Goal: Transaction & Acquisition: Purchase product/service

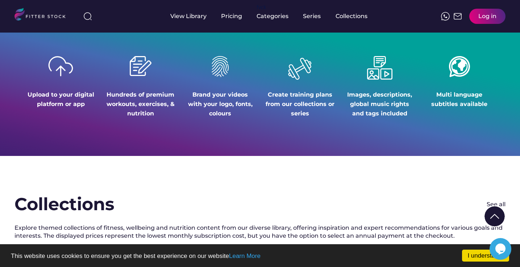
scroll to position [885, 0]
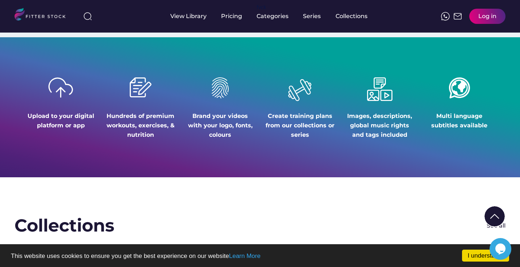
click at [29, 115] on div "Upload to your digital platform or app" at bounding box center [60, 121] width 69 height 18
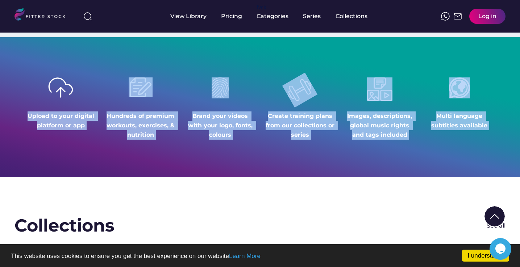
drag, startPoint x: 29, startPoint y: 115, endPoint x: 460, endPoint y: 119, distance: 430.9
click at [460, 119] on div "Upload to your digital platform or app Hundreds of premium workouts, exercises,…" at bounding box center [259, 108] width 491 height 62
click at [460, 119] on div "Multi language subtitles available" at bounding box center [459, 121] width 69 height 18
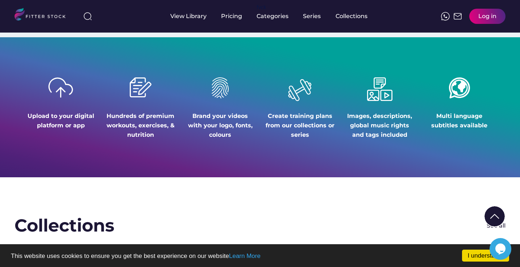
drag, startPoint x: 486, startPoint y: 125, endPoint x: 25, endPoint y: 115, distance: 461.4
click at [25, 115] on div "Upload to your digital platform or app Hundreds of premium workouts, exercises,…" at bounding box center [259, 108] width 491 height 62
click at [28, 115] on div "Upload to your digital platform or app" at bounding box center [60, 121] width 69 height 18
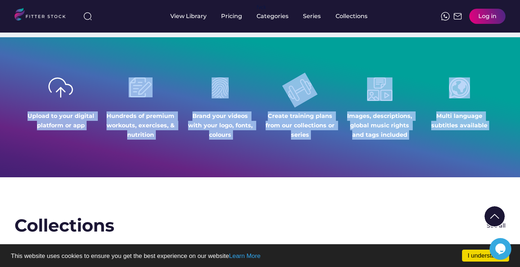
drag, startPoint x: 28, startPoint y: 115, endPoint x: 468, endPoint y: 118, distance: 440.3
click at [468, 118] on div "Upload to your digital platform or app Hundreds of premium workouts, exercises,…" at bounding box center [259, 108] width 491 height 62
click at [468, 118] on div "Multi language subtitles available" at bounding box center [459, 121] width 69 height 18
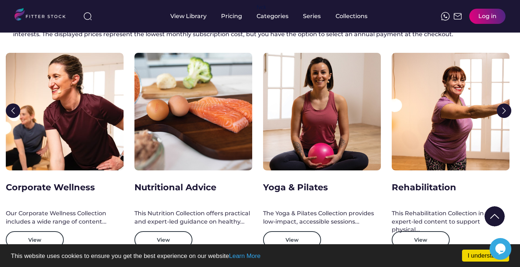
scroll to position [1107, 1]
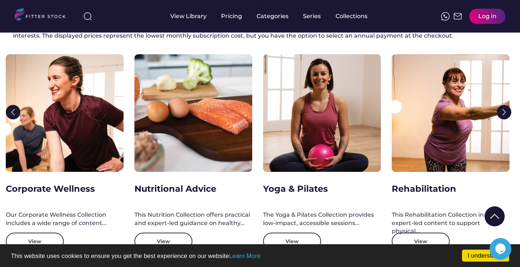
click at [504, 111] on img at bounding box center [503, 112] width 14 height 14
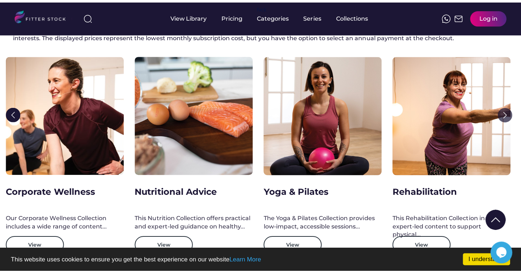
scroll to position [1107, 1]
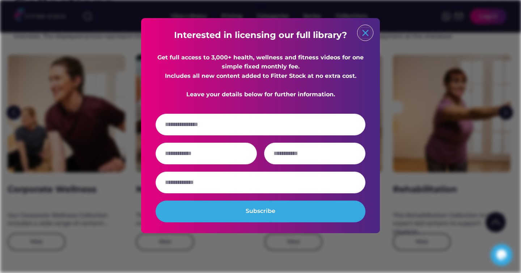
click at [367, 29] on text "close" at bounding box center [365, 33] width 11 height 11
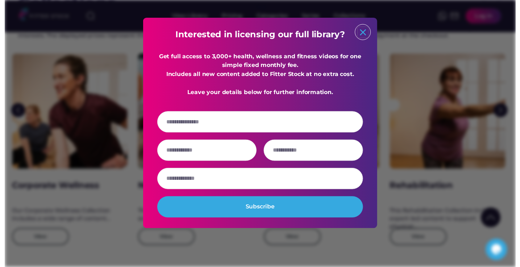
scroll to position [1107, 1]
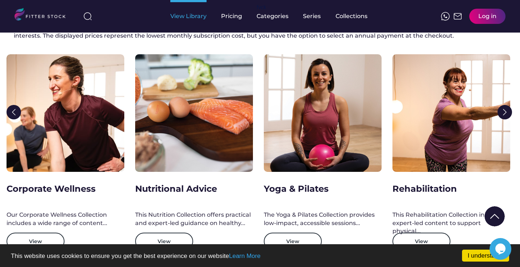
click at [195, 17] on div "View Library" at bounding box center [188, 16] width 36 height 8
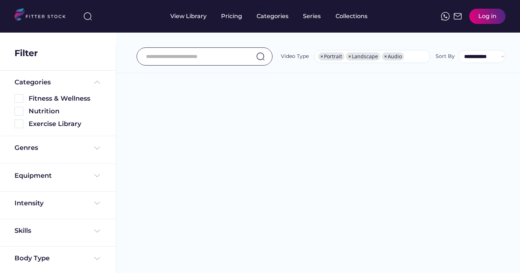
select select "**********"
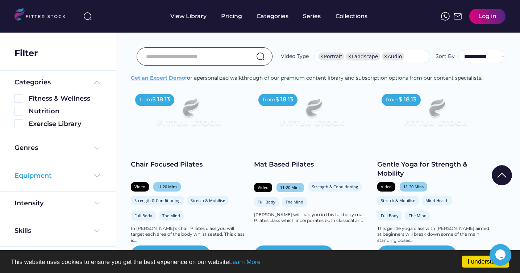
click at [96, 173] on img at bounding box center [97, 175] width 9 height 9
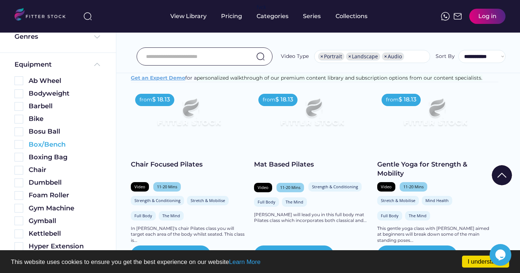
scroll to position [156, 0]
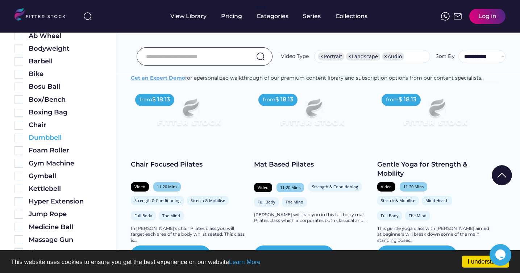
click at [20, 136] on img at bounding box center [18, 138] width 9 height 9
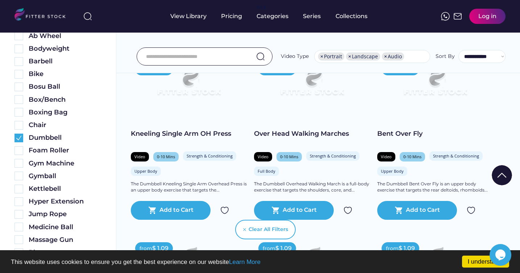
scroll to position [1805, 0]
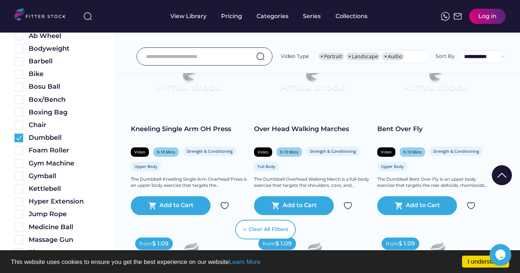
click at [286, 134] on div "Over Head Walking Marches" at bounding box center [312, 129] width 116 height 9
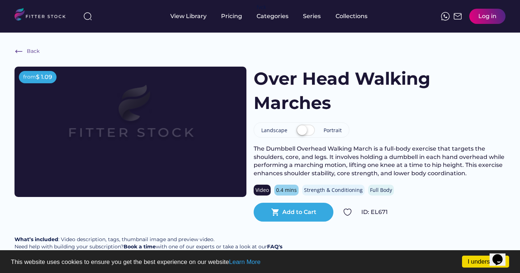
click at [303, 129] on label at bounding box center [305, 131] width 22 height 16
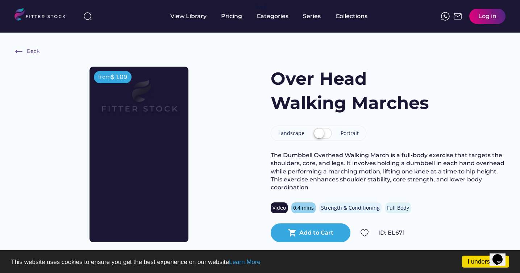
click at [321, 131] on label at bounding box center [322, 134] width 22 height 16
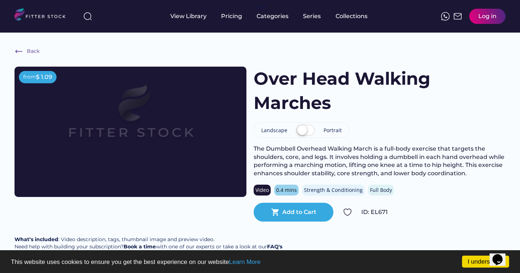
click at [304, 130] on label at bounding box center [305, 131] width 22 height 16
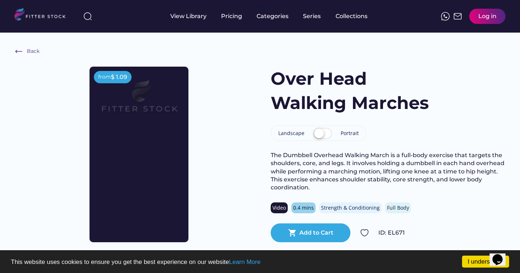
click at [231, 62] on div "Back from $ 1.09 from $ 1.09 Over Head Walking Marches Landscape Portrait The D…" at bounding box center [260, 163] width 520 height 260
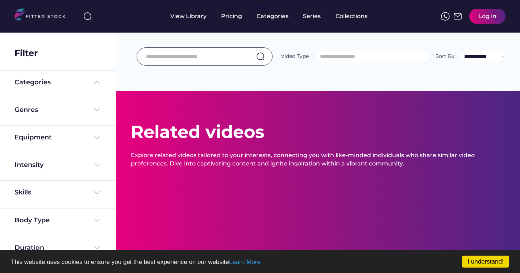
select select "**********"
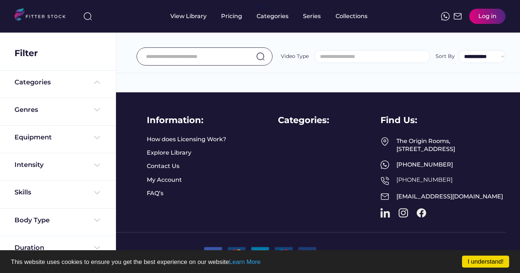
select select "**********"
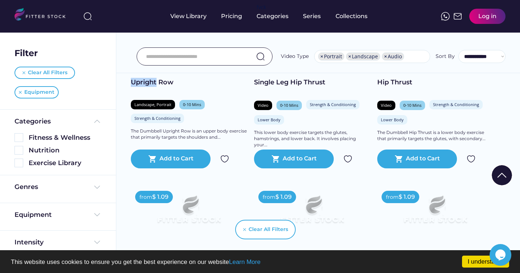
scroll to position [1992, 0]
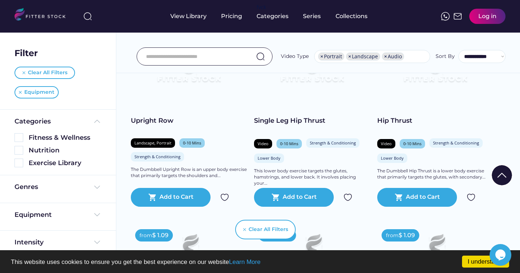
click at [146, 133] on h2 "Upright Row" at bounding box center [189, 125] width 116 height 18
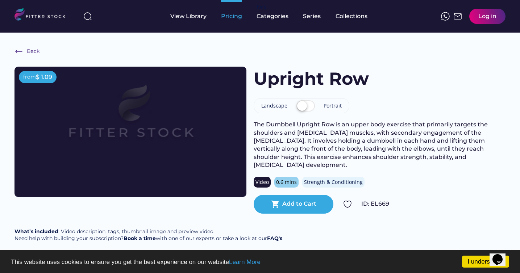
click at [236, 23] on div "Pricing" at bounding box center [231, 16] width 21 height 33
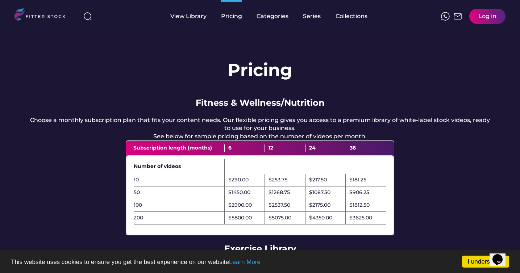
click at [231, 72] on h1 "Pricing" at bounding box center [259, 70] width 65 height 24
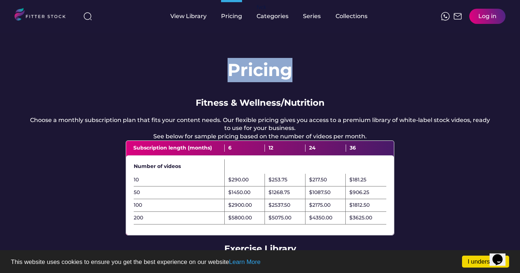
click at [231, 72] on h1 "Pricing" at bounding box center [259, 70] width 65 height 24
drag, startPoint x: 231, startPoint y: 72, endPoint x: 434, endPoint y: 235, distance: 260.4
click at [434, 235] on div "Pricing Fitness & Wellness/Nutrition Choose a monthly subscription plan that fi…" at bounding box center [260, 244] width 520 height 422
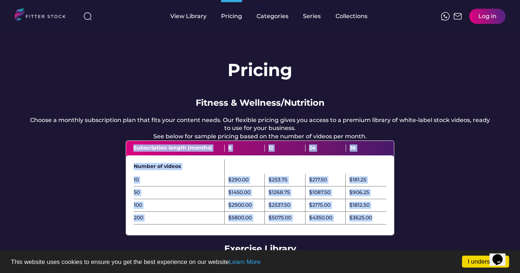
drag, startPoint x: 133, startPoint y: 154, endPoint x: 374, endPoint y: 228, distance: 252.0
click at [374, 228] on div "Subscription length (months) 6 12 24 36 Number of videos 10 $290.00 $253.75 $21…" at bounding box center [260, 188] width 268 height 94
click at [374, 224] on div "$3625.00" at bounding box center [365, 218] width 41 height 13
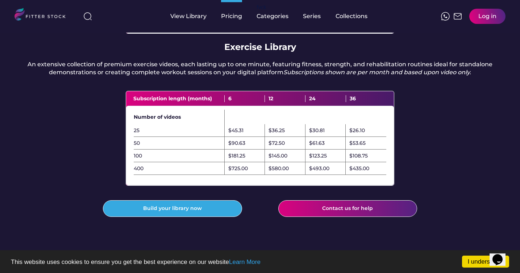
scroll to position [201, 0]
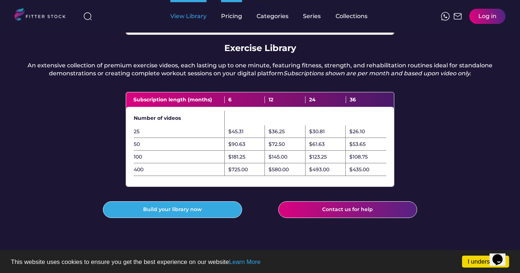
click at [190, 18] on div "View Library" at bounding box center [188, 16] width 36 height 8
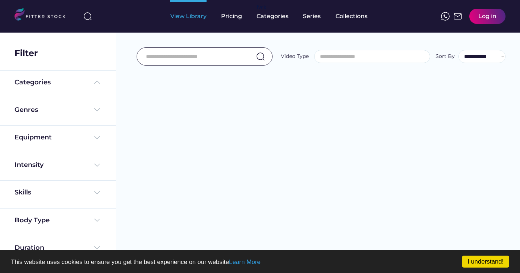
select select
select select "**********"
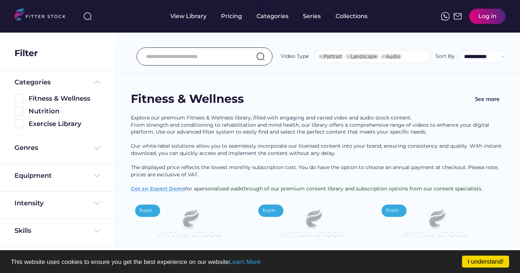
select select "**********"
click at [22, 123] on img at bounding box center [18, 123] width 9 height 9
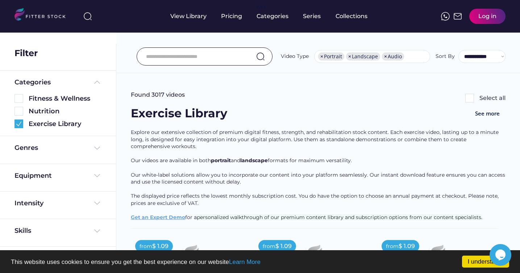
click at [142, 93] on div "Found 3017 videos" at bounding box center [158, 95] width 54 height 8
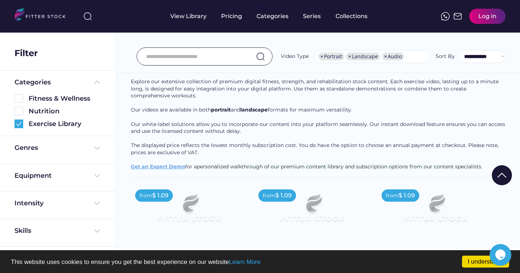
scroll to position [144, 0]
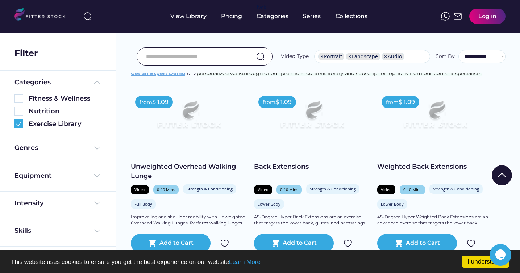
click at [289, 165] on div "Back Extensions" at bounding box center [312, 166] width 116 height 9
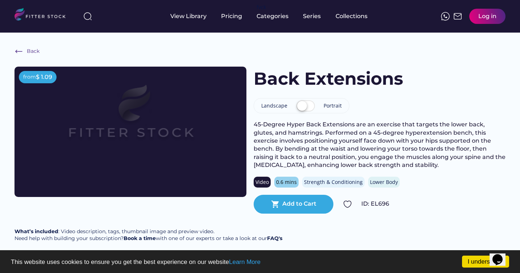
click at [300, 104] on label at bounding box center [305, 106] width 22 height 16
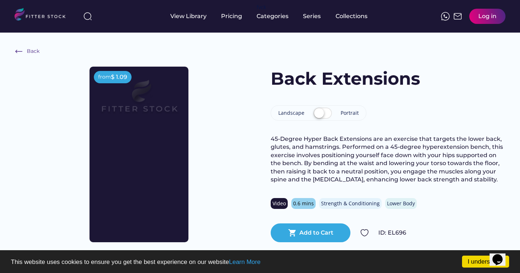
click at [319, 111] on label at bounding box center [322, 114] width 22 height 16
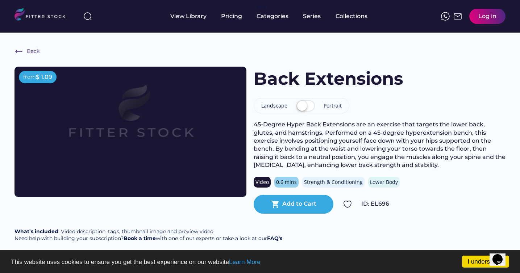
click at [253, 122] on div "from $ 1.09 from $ 1.09 Back Extensions Landscape Portrait 45-Degree Hyper Back…" at bounding box center [259, 140] width 491 height 147
click at [256, 123] on div "45-Degree Hyper Back Extensions are an exercise that targets the lower back, gl…" at bounding box center [379, 145] width 252 height 49
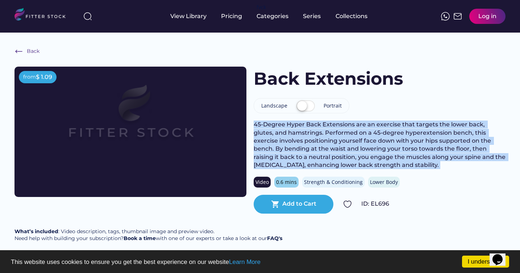
drag, startPoint x: 256, startPoint y: 123, endPoint x: 480, endPoint y: 170, distance: 228.7
click at [480, 170] on div "Back Extensions Landscape Portrait 45-Degree Hyper Back Extensions are an exerc…" at bounding box center [379, 140] width 252 height 147
copy div "45-Degree Hyper Back Extensions are an exercise that targets the lower back, gl…"
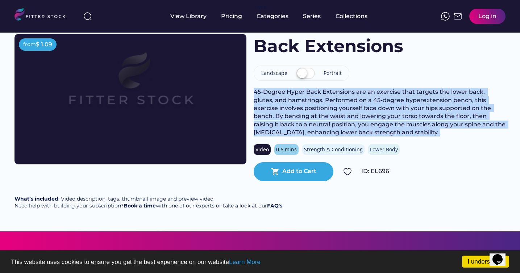
scroll to position [33, 0]
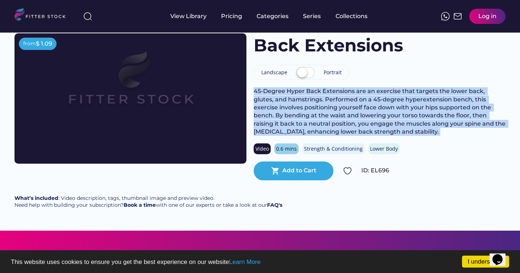
click at [306, 74] on label at bounding box center [305, 73] width 22 height 16
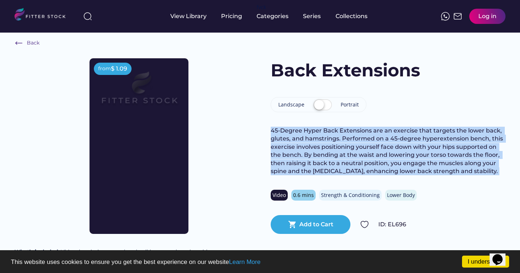
scroll to position [9, 0]
click at [286, 150] on div "45-Degree Hyper Back Extensions are an exercise that targets the lower back, gl…" at bounding box center [387, 150] width 235 height 49
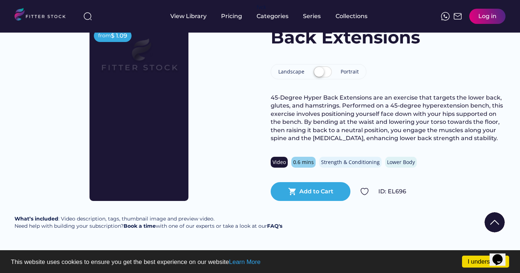
scroll to position [68, 0]
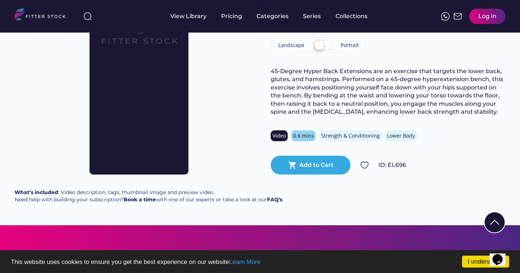
click at [292, 77] on div "45-Degree Hyper Back Extensions are an exercise that targets the lower back, gl…" at bounding box center [387, 91] width 235 height 49
click at [272, 70] on div "45-Degree Hyper Back Extensions are an exercise that targets the lower back, gl…" at bounding box center [387, 91] width 235 height 49
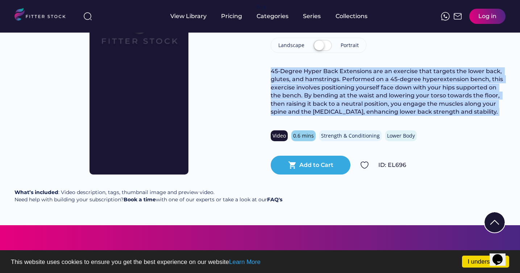
drag, startPoint x: 272, startPoint y: 70, endPoint x: 450, endPoint y: 70, distance: 177.8
click at [450, 70] on div "45-Degree Hyper Back Extensions are an exercise that targets the lower back, gl…" at bounding box center [387, 91] width 235 height 49
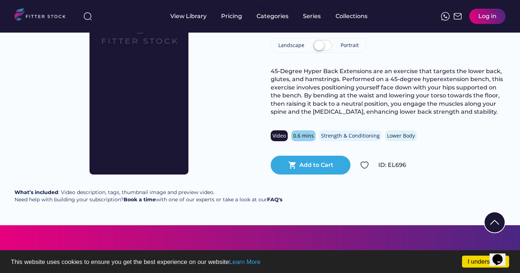
scroll to position [0, 0]
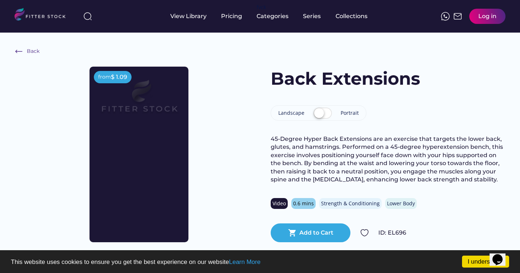
click at [318, 110] on label at bounding box center [322, 114] width 22 height 16
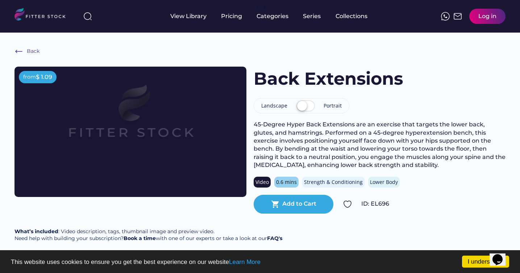
click at [304, 106] on label at bounding box center [305, 106] width 22 height 16
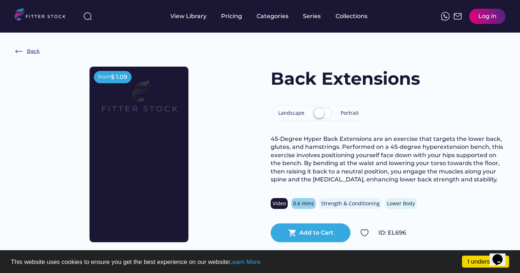
click at [19, 53] on img at bounding box center [18, 51] width 9 height 9
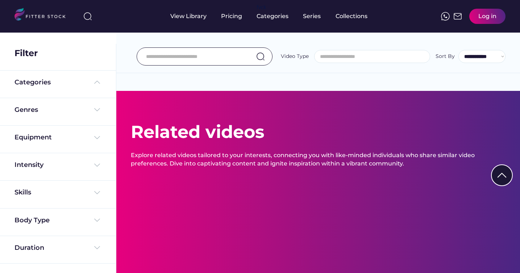
select select "**********"
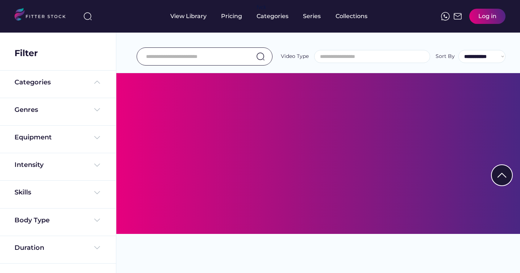
select select "**********"
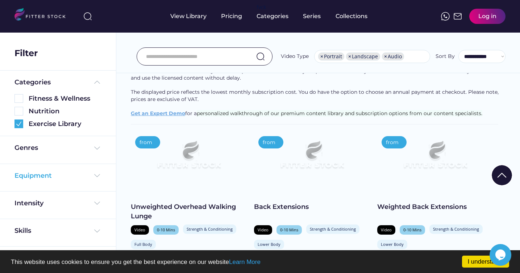
click at [93, 172] on img at bounding box center [97, 175] width 9 height 9
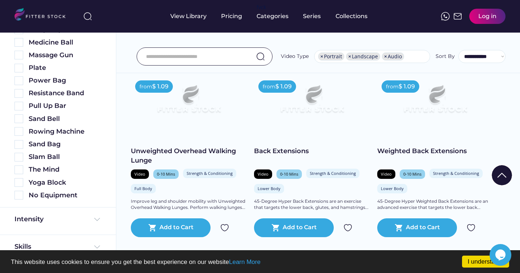
scroll to position [309, 0]
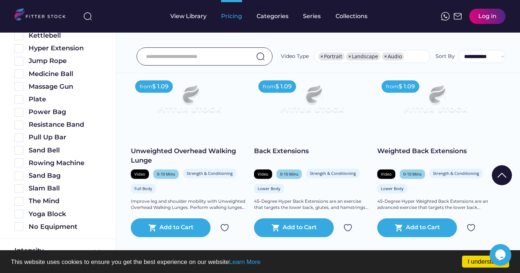
click at [229, 17] on div "Pricing" at bounding box center [231, 16] width 21 height 8
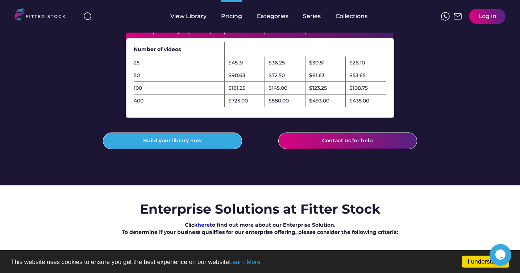
scroll to position [258, 0]
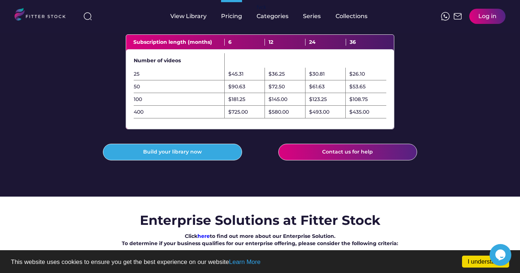
click at [365, 116] on div "$435.00" at bounding box center [359, 112] width 20 height 7
click at [319, 116] on div "$493.00" at bounding box center [319, 112] width 20 height 7
click at [277, 116] on div "$580.00" at bounding box center [278, 112] width 20 height 7
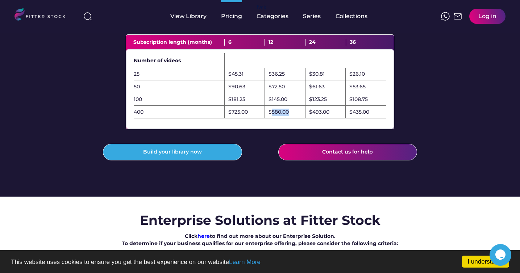
click at [277, 116] on div "$580.00" at bounding box center [278, 112] width 20 height 7
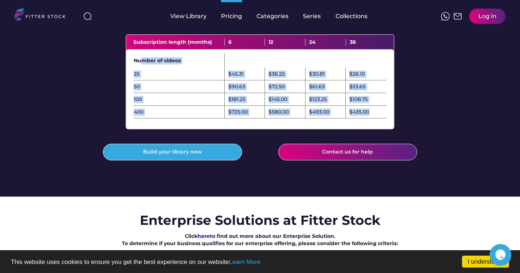
drag, startPoint x: 370, startPoint y: 128, endPoint x: 140, endPoint y: 75, distance: 235.6
click at [141, 75] on div "Number of videos 25 $45.31 $36.25 $30.81 $26.10 50 $90.63 $72.50 $61.63 $53.65 …" at bounding box center [260, 89] width 268 height 80
click at [140, 64] on div "Number of videos" at bounding box center [179, 60] width 91 height 7
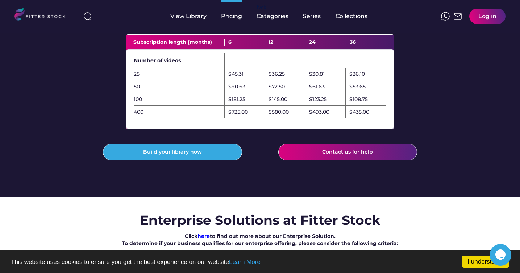
click at [357, 116] on div "$435.00" at bounding box center [359, 112] width 20 height 7
click at [353, 116] on div "$435.00" at bounding box center [359, 112] width 20 height 7
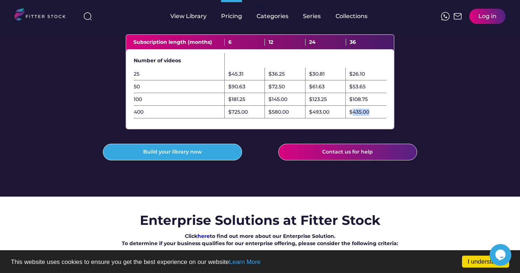
click at [353, 116] on div "$435.00" at bounding box center [359, 112] width 20 height 7
drag, startPoint x: 353, startPoint y: 127, endPoint x: 361, endPoint y: 129, distance: 8.2
click at [361, 116] on div "$435.00" at bounding box center [359, 112] width 20 height 7
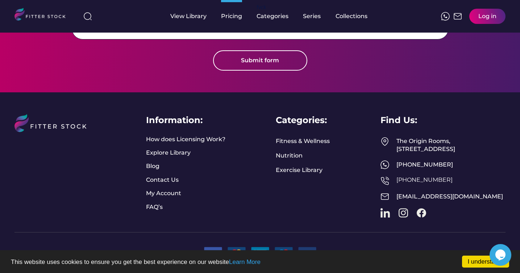
scroll to position [939, 0]
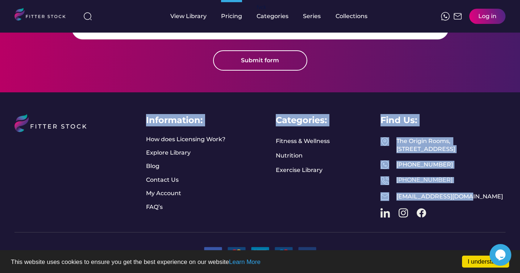
drag, startPoint x: 146, startPoint y: 110, endPoint x: 475, endPoint y: 221, distance: 347.3
click at [475, 221] on div "Information: How does Licensing Work? Explore Library Blog Contact Us My Accoun…" at bounding box center [259, 162] width 491 height 140
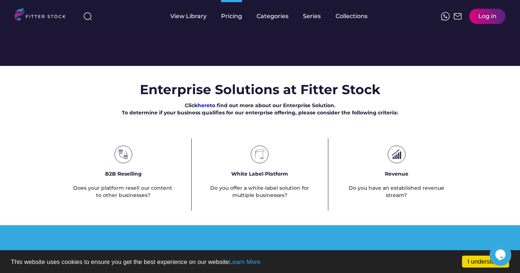
scroll to position [386, 0]
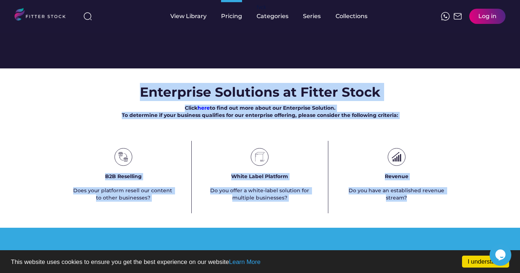
drag, startPoint x: 422, startPoint y: 222, endPoint x: 134, endPoint y: 107, distance: 309.8
click at [134, 107] on div "Enterprise Solutions at Fitter Stock Click here to find out more about our Ente…" at bounding box center [260, 148] width 520 height 130
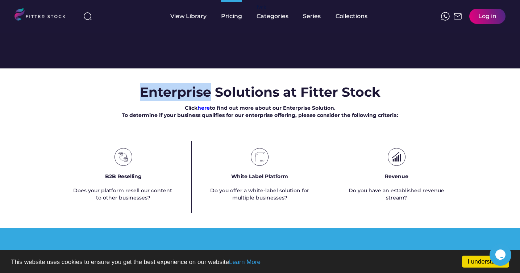
click at [134, 107] on div "Enterprise Solutions at Fitter Stock Click here to find out more about our Ente…" at bounding box center [260, 148] width 520 height 130
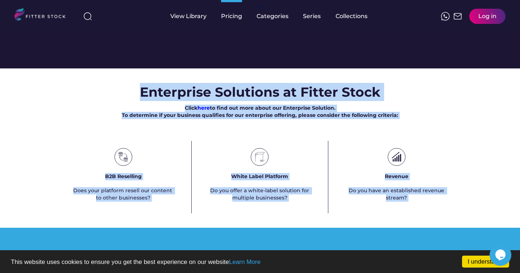
drag, startPoint x: 134, startPoint y: 107, endPoint x: 454, endPoint y: 224, distance: 340.3
click at [454, 213] on div "Enterprise Solutions at Fitter Stock Click here to find out more about our Ente…" at bounding box center [260, 148] width 520 height 130
click at [454, 213] on div "Revenue Do you have an established revenue stream?" at bounding box center [396, 177] width 136 height 72
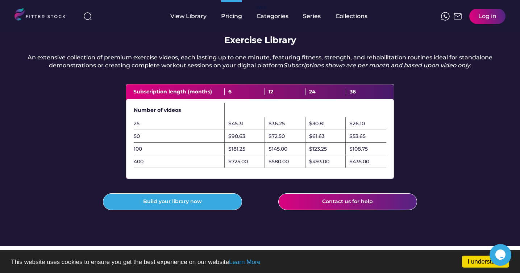
scroll to position [207, 0]
